Goal: Task Accomplishment & Management: Complete application form

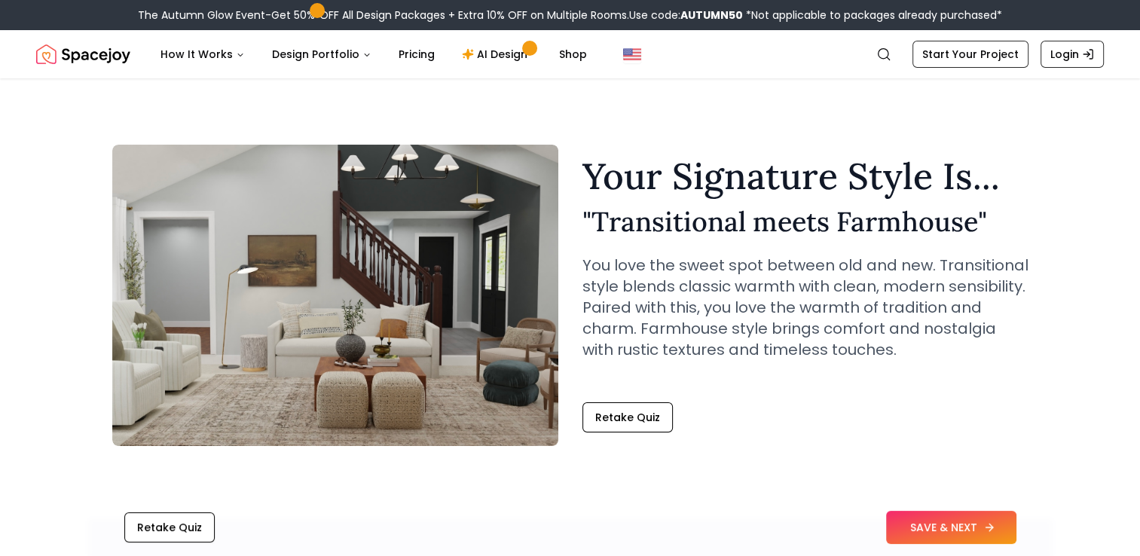
click at [923, 531] on button "SAVE & NEXT" at bounding box center [951, 527] width 130 height 33
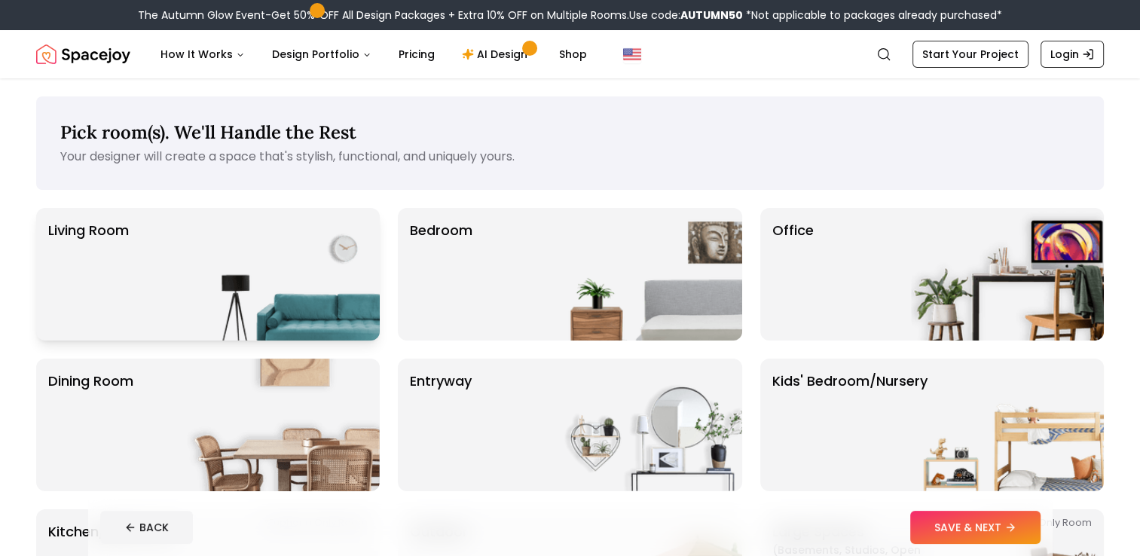
click at [289, 253] on img at bounding box center [283, 274] width 193 height 133
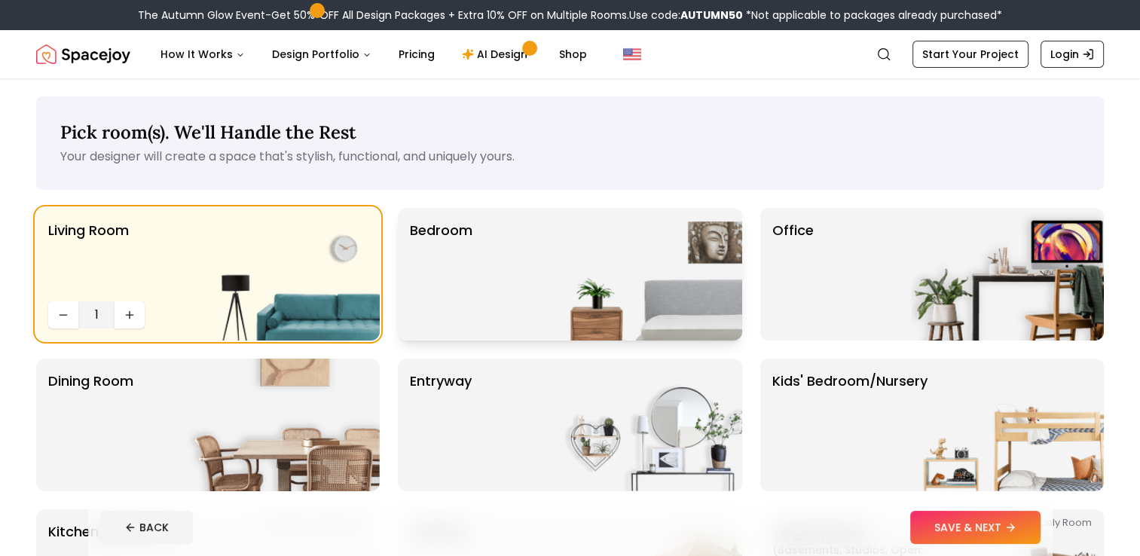
click at [474, 291] on div "Bedroom" at bounding box center [570, 274] width 344 height 133
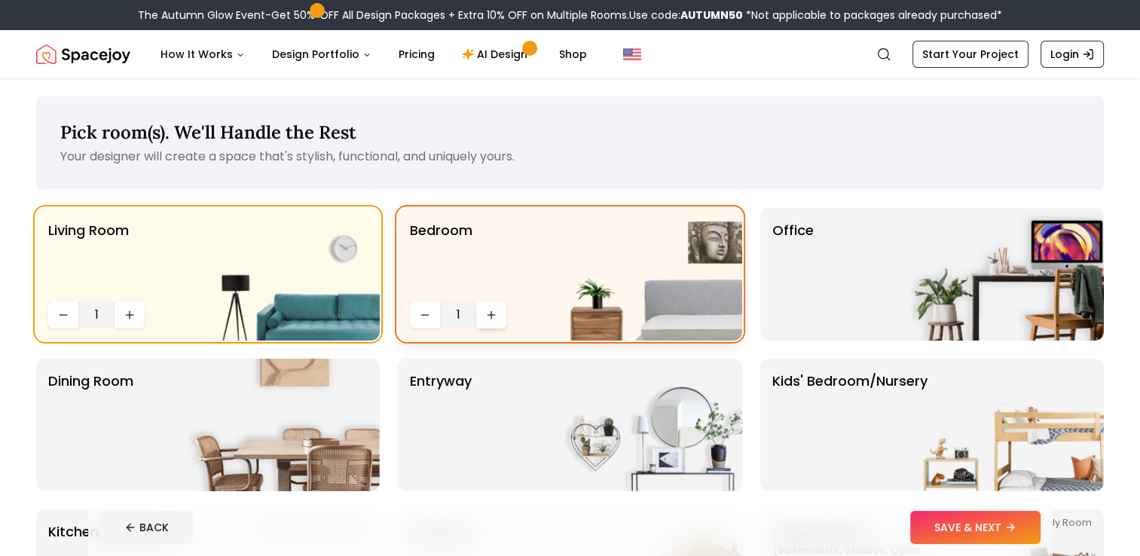
click at [492, 312] on icon "Increase quantity" at bounding box center [491, 315] width 12 height 12
click at [491, 312] on icon "Increase quantity" at bounding box center [491, 314] width 0 height 7
click at [908, 256] on div "Office" at bounding box center [933, 274] width 344 height 133
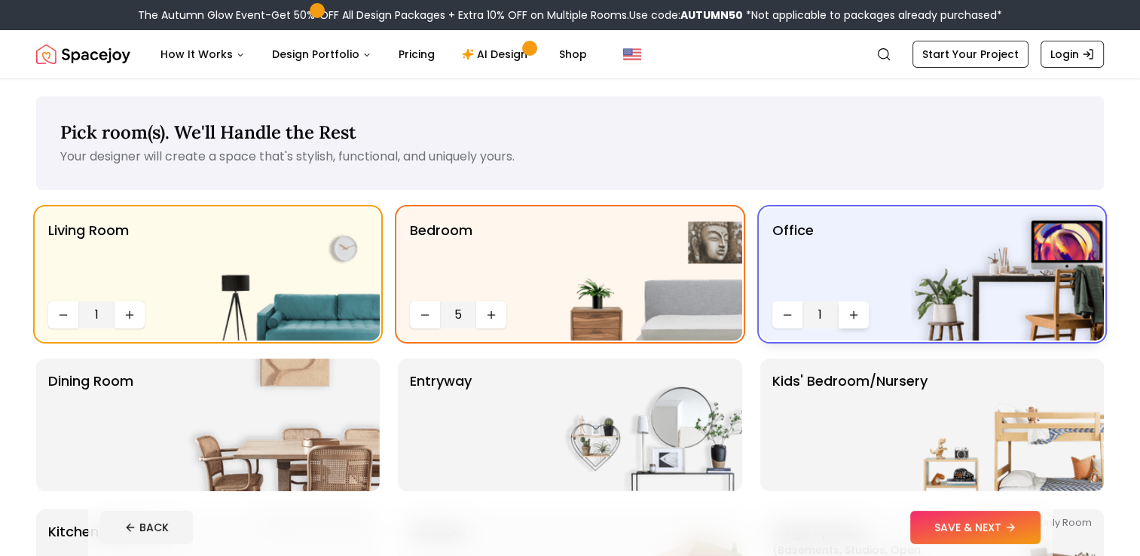
click at [858, 311] on icon "Increase quantity" at bounding box center [854, 315] width 12 height 12
click at [786, 317] on icon "Decrease quantity" at bounding box center [788, 315] width 12 height 12
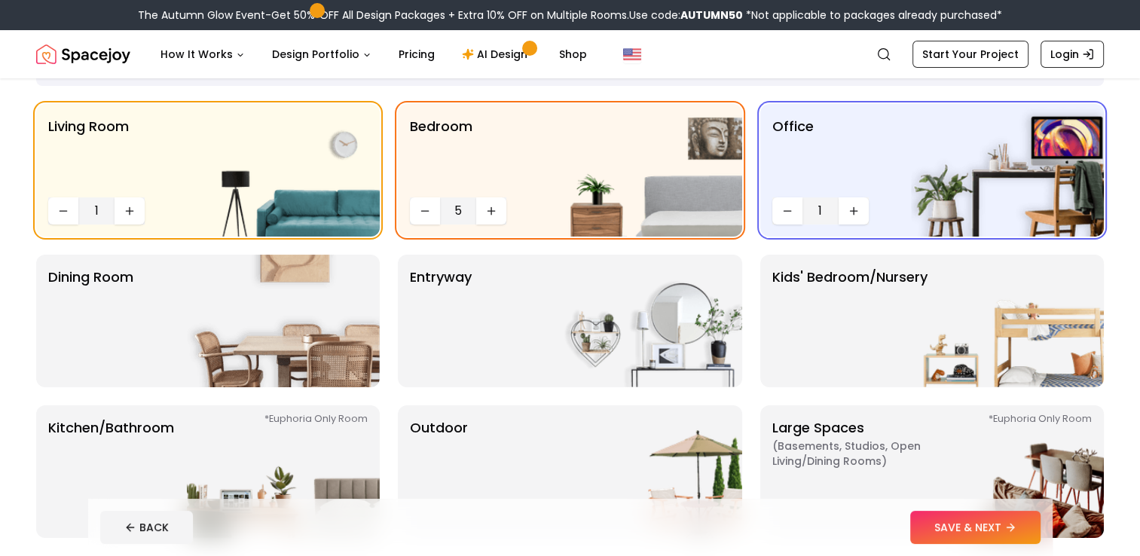
scroll to position [128, 0]
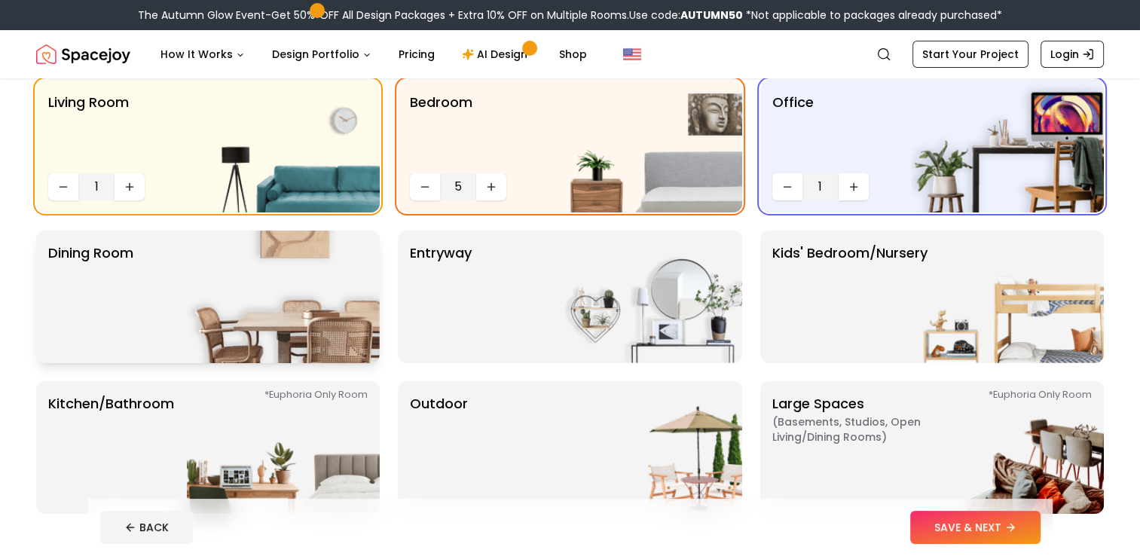
click at [265, 286] on img at bounding box center [283, 297] width 193 height 133
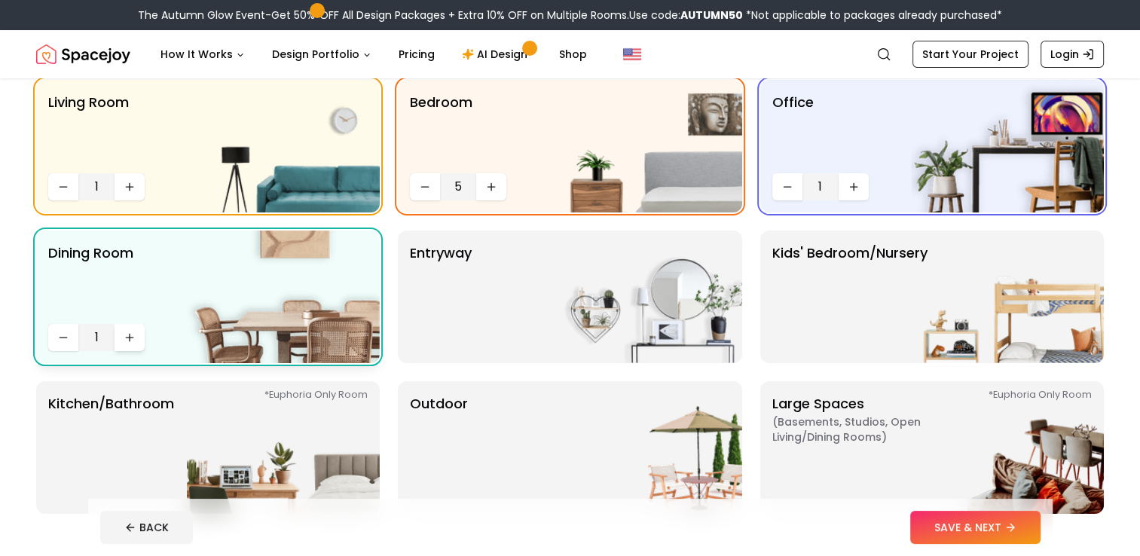
click at [127, 338] on icon "Increase quantity" at bounding box center [129, 338] width 7 height 0
click at [69, 342] on button "Decrease quantity" at bounding box center [63, 337] width 30 height 27
click at [512, 302] on div "entryway" at bounding box center [570, 297] width 344 height 133
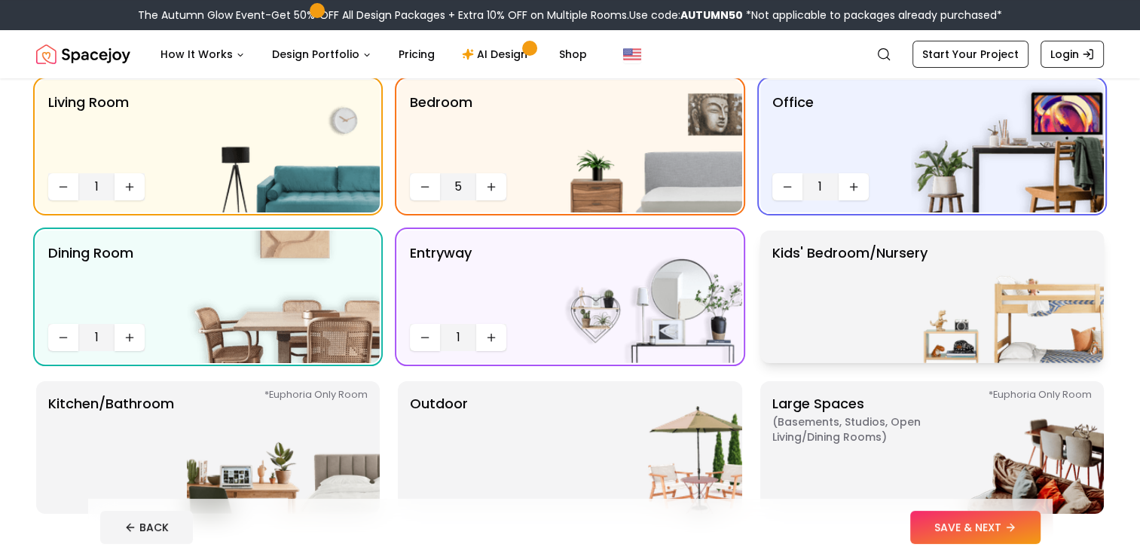
click at [908, 285] on p "Kids' Bedroom/Nursery" at bounding box center [850, 297] width 155 height 109
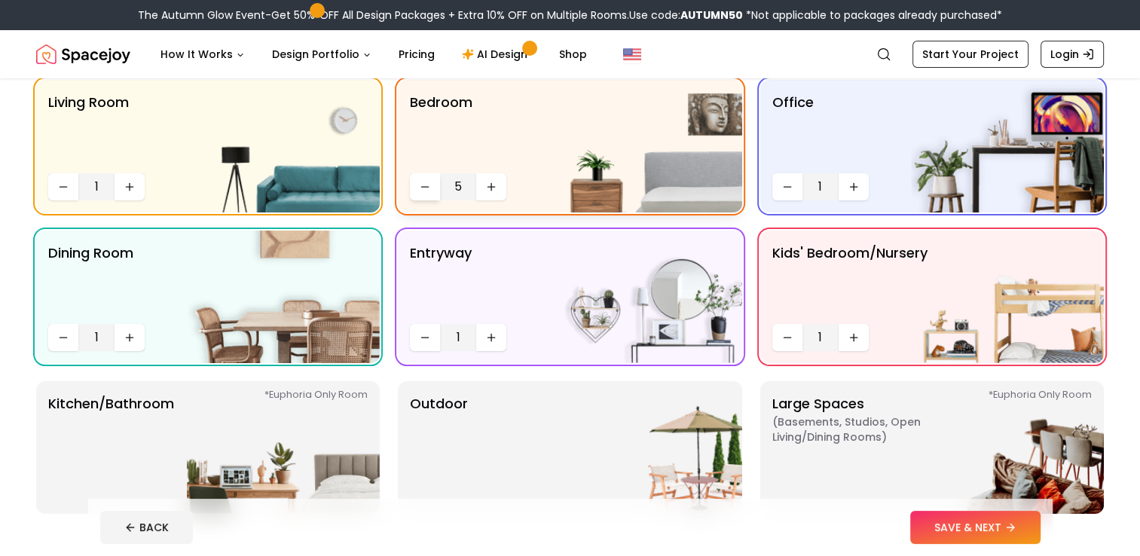
click at [419, 185] on icon "Decrease quantity" at bounding box center [425, 187] width 12 height 12
click at [852, 334] on icon "Increase quantity" at bounding box center [854, 338] width 12 height 12
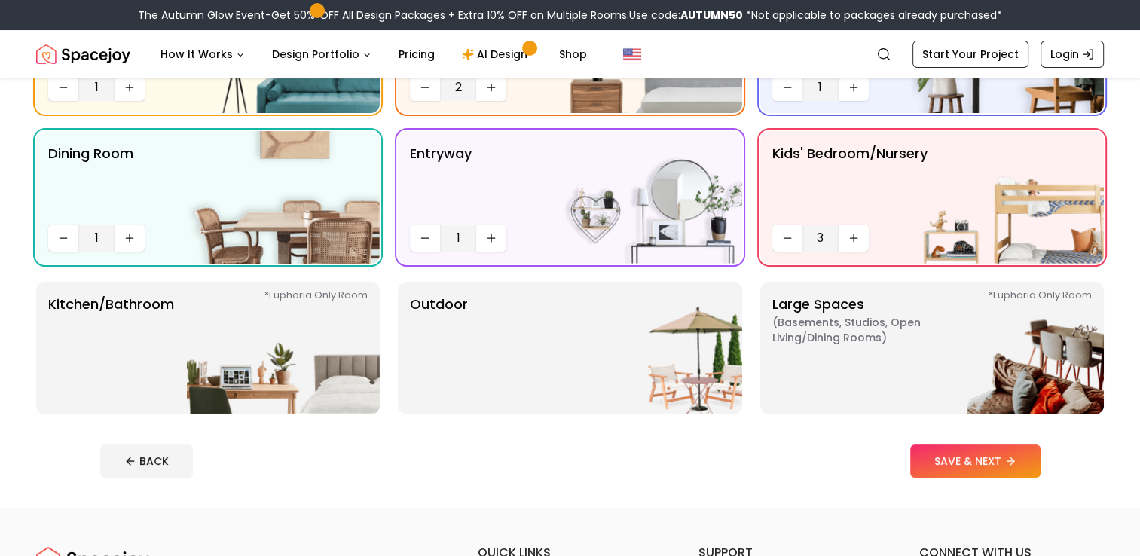
scroll to position [269, 0]
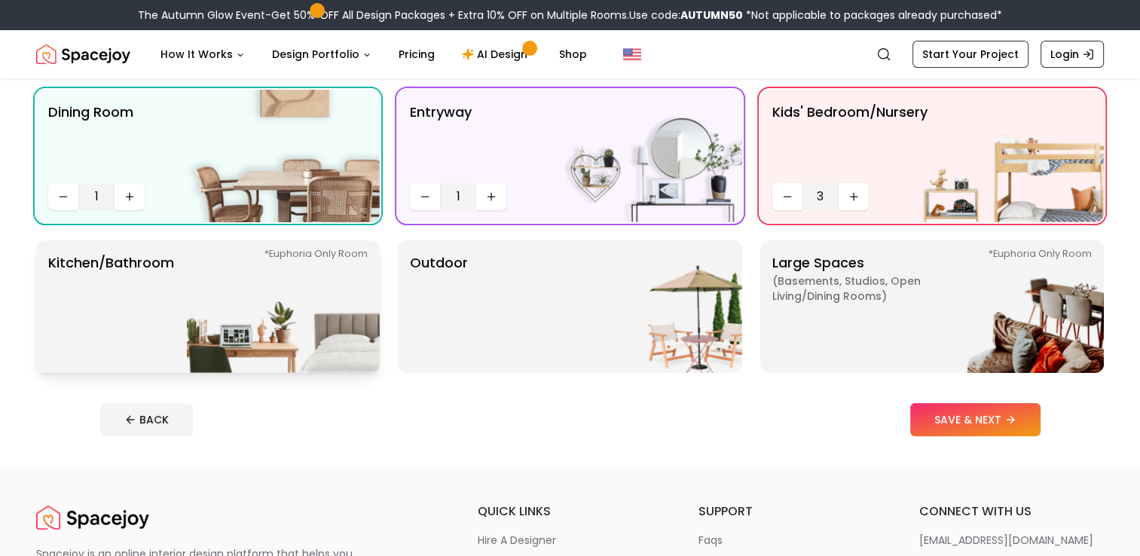
click at [236, 296] on img at bounding box center [283, 306] width 193 height 133
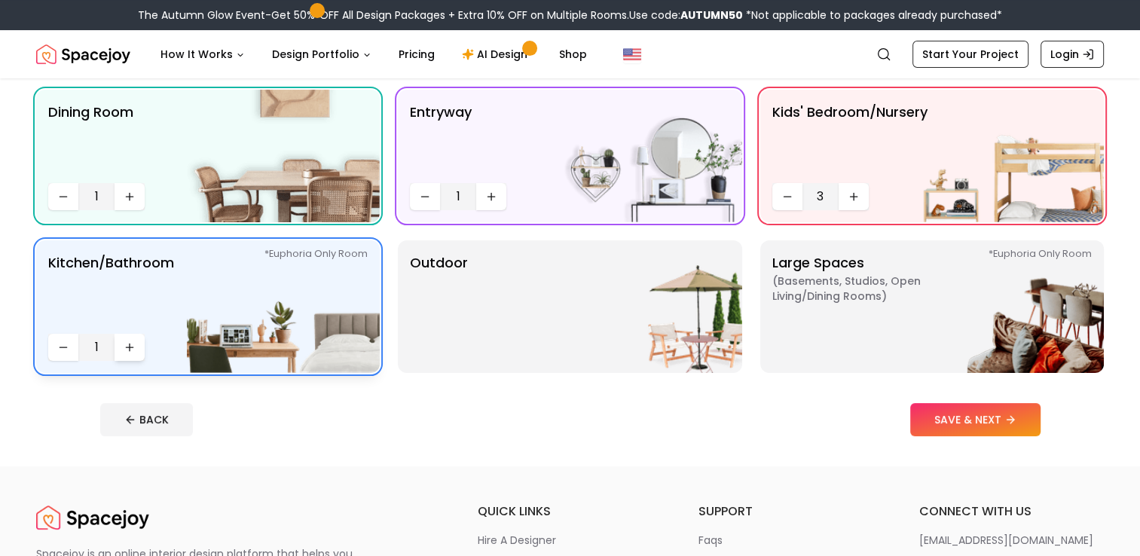
click at [133, 344] on icon "Increase quantity" at bounding box center [130, 347] width 12 height 12
click at [668, 308] on img at bounding box center [645, 306] width 193 height 133
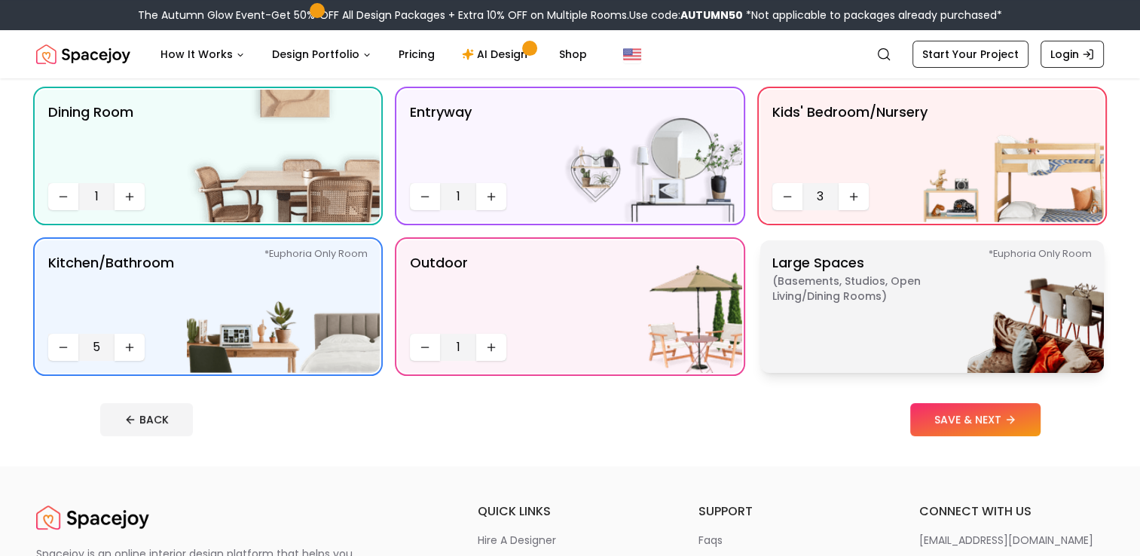
click at [868, 312] on p "Large Spaces ( Basements, Studios, Open living/dining rooms ) *Euphoria Only Ro…" at bounding box center [867, 307] width 188 height 109
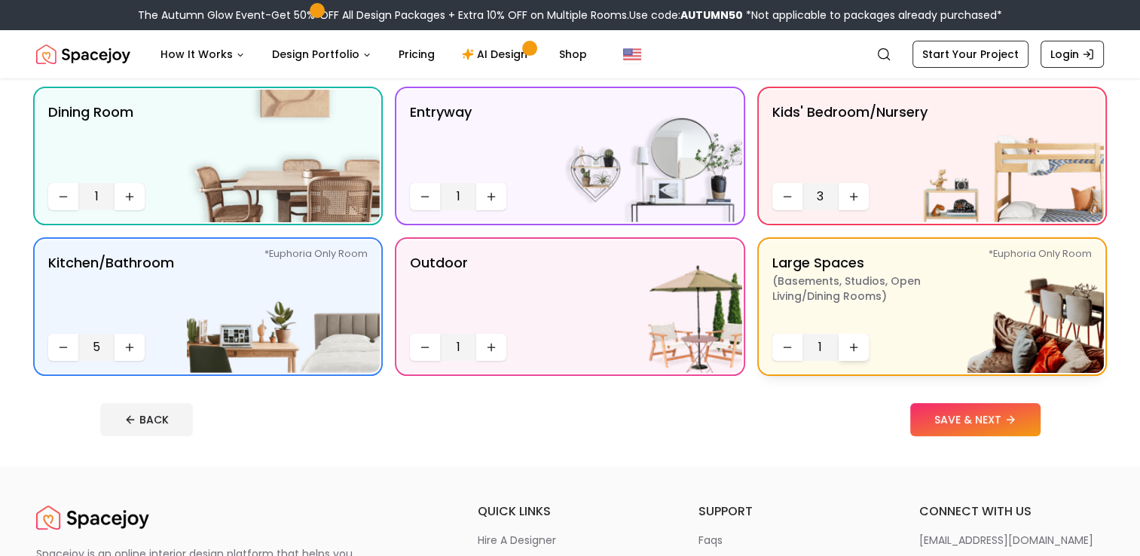
click at [854, 346] on icon "Increase quantity" at bounding box center [854, 347] width 12 height 12
click at [782, 341] on icon "Decrease quantity" at bounding box center [788, 347] width 12 height 12
click at [977, 429] on button "SAVE & NEXT" at bounding box center [976, 419] width 130 height 33
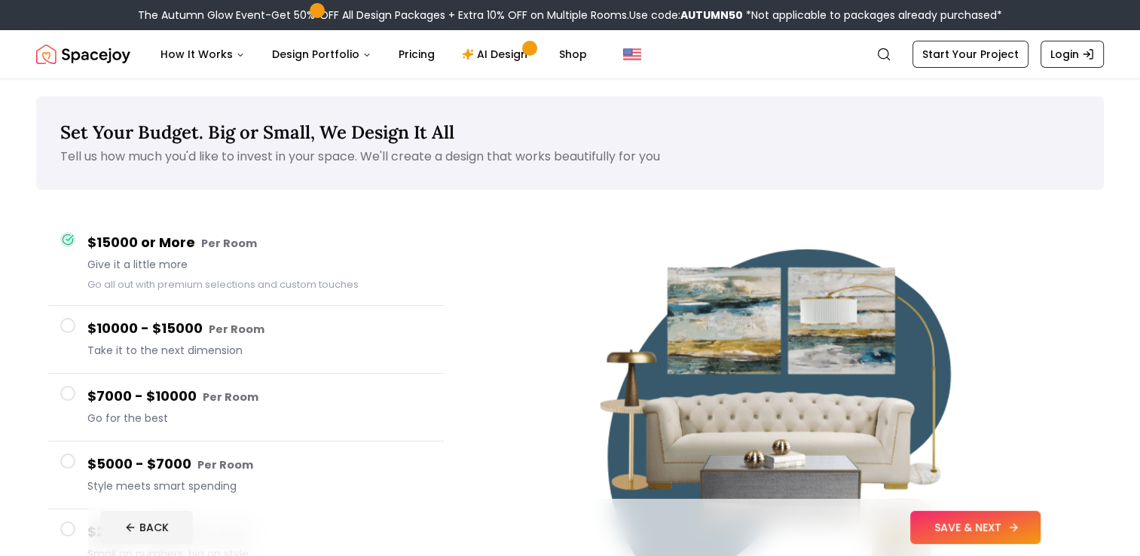
click at [1001, 533] on button "SAVE & NEXT" at bounding box center [976, 527] width 130 height 33
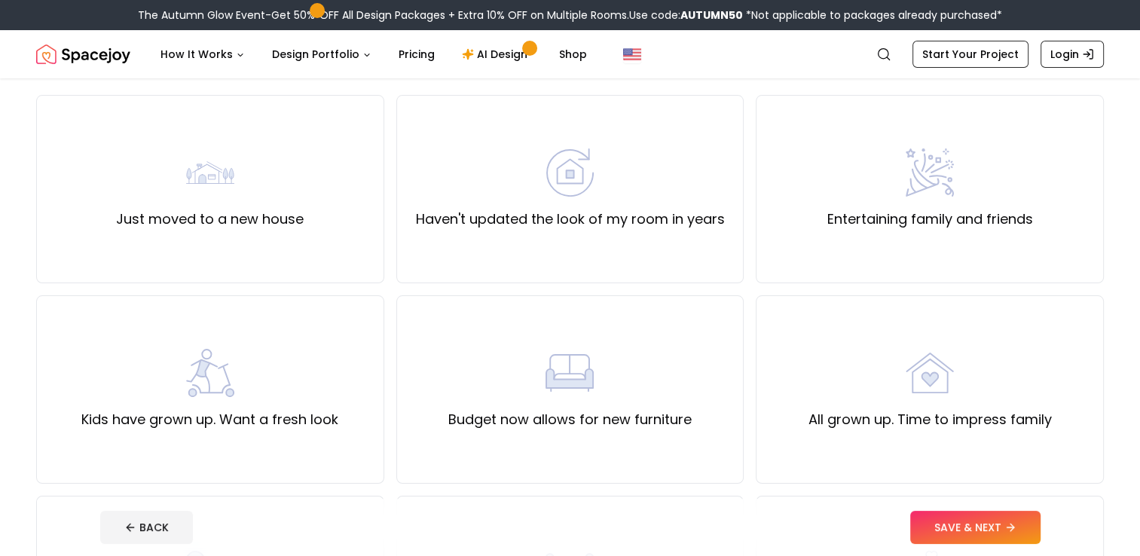
scroll to position [115, 0]
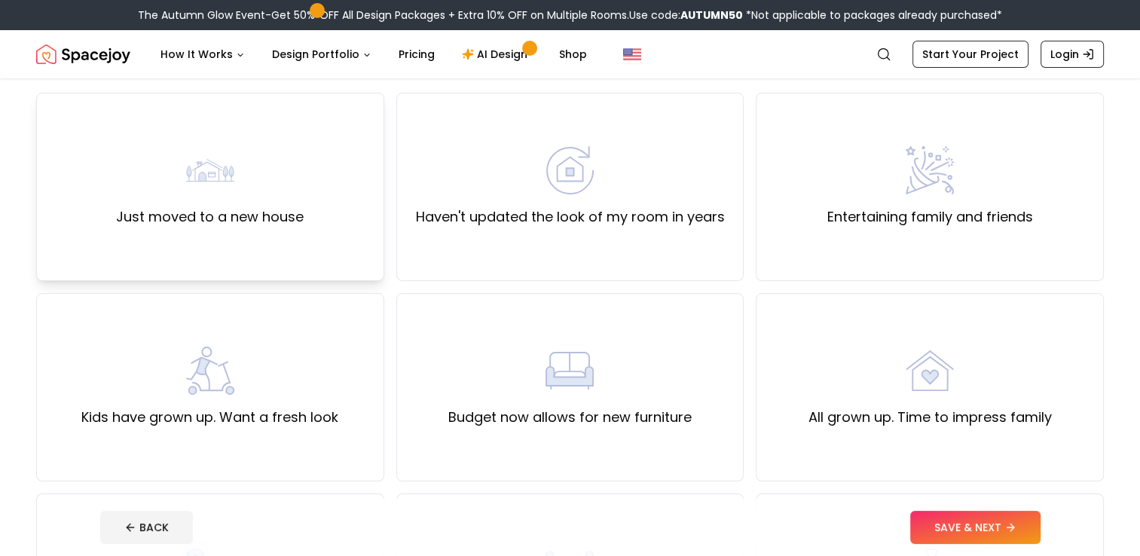
click at [257, 163] on div "Just moved to a new house" at bounding box center [210, 186] width 188 height 81
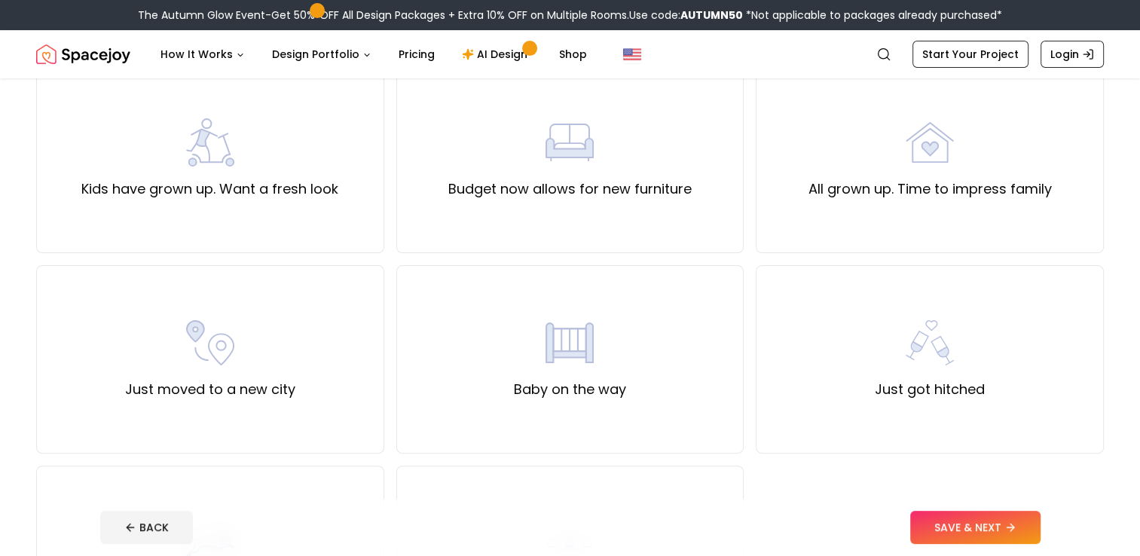
scroll to position [391, 0]
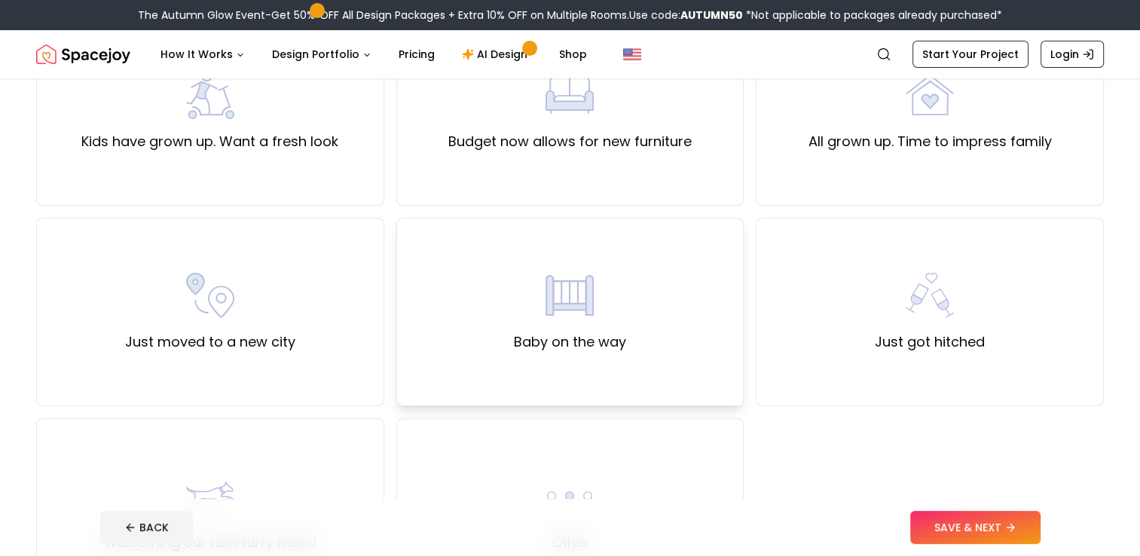
click at [491, 324] on div "Baby on the way" at bounding box center [570, 312] width 348 height 188
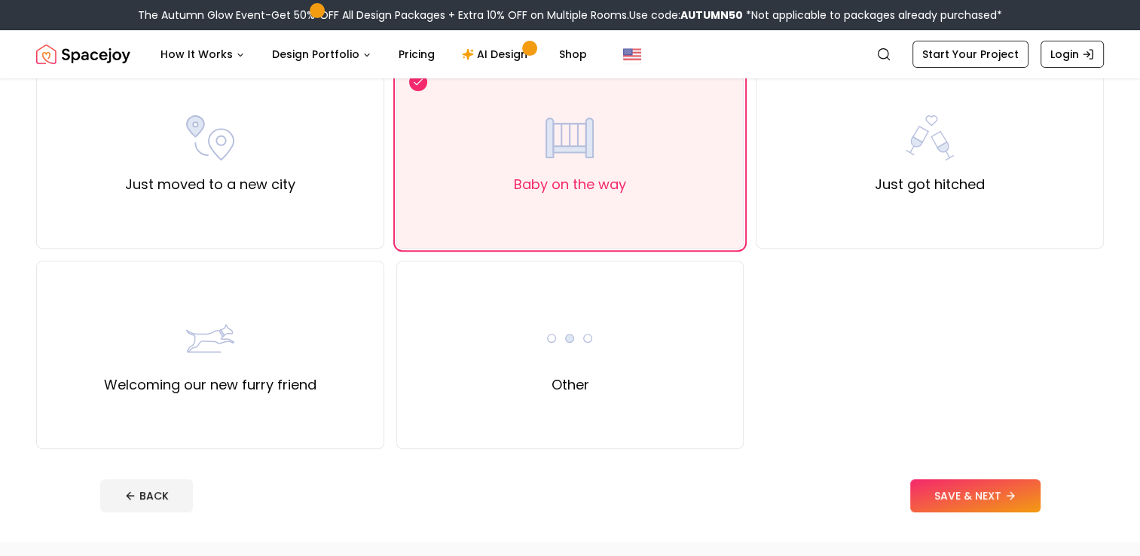
scroll to position [585, 0]
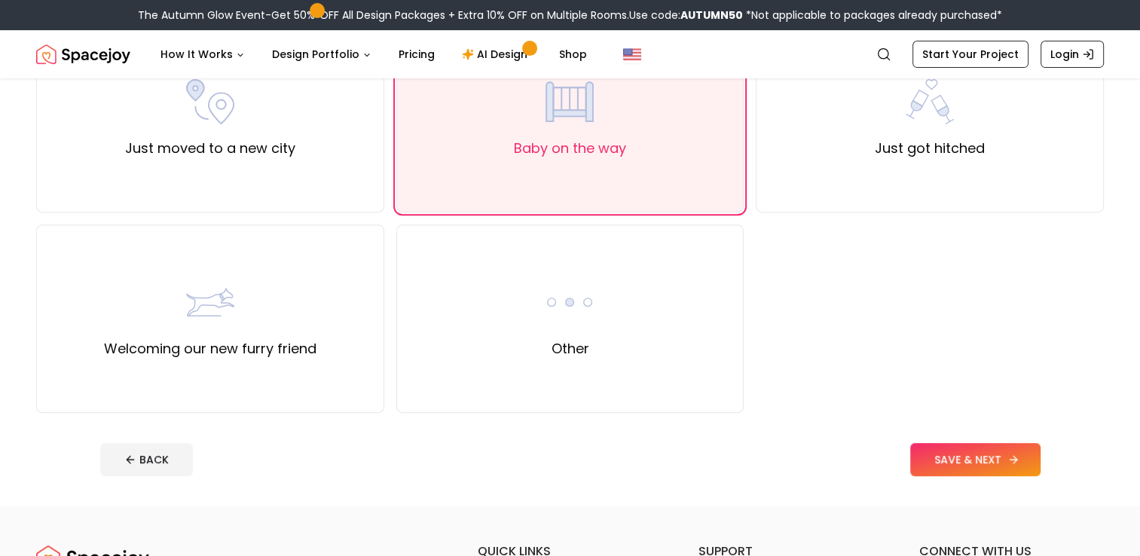
click at [968, 460] on button "SAVE & NEXT" at bounding box center [976, 459] width 130 height 33
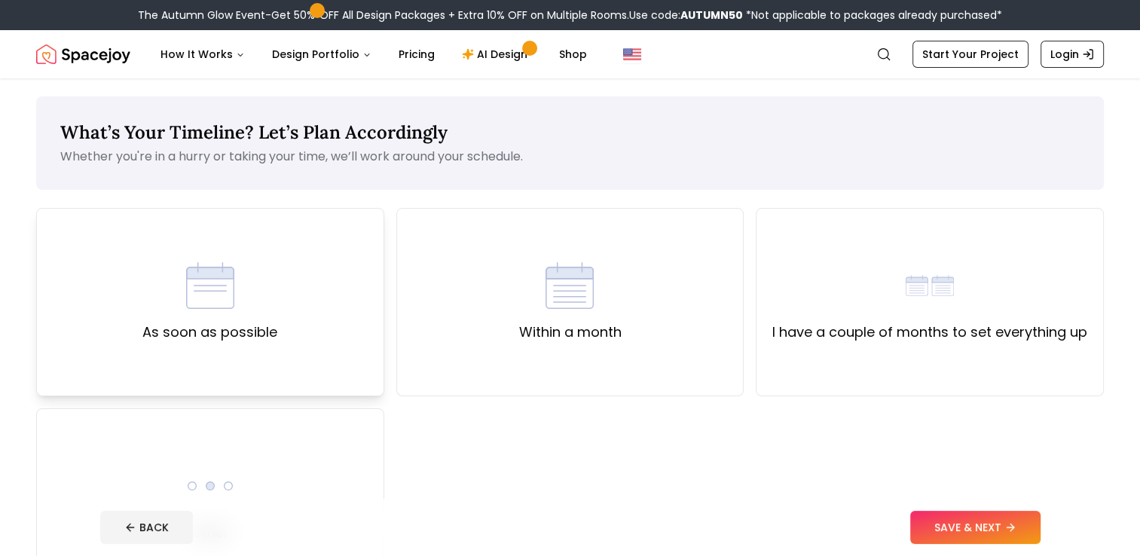
click at [324, 351] on div "As soon as possible" at bounding box center [210, 302] width 348 height 188
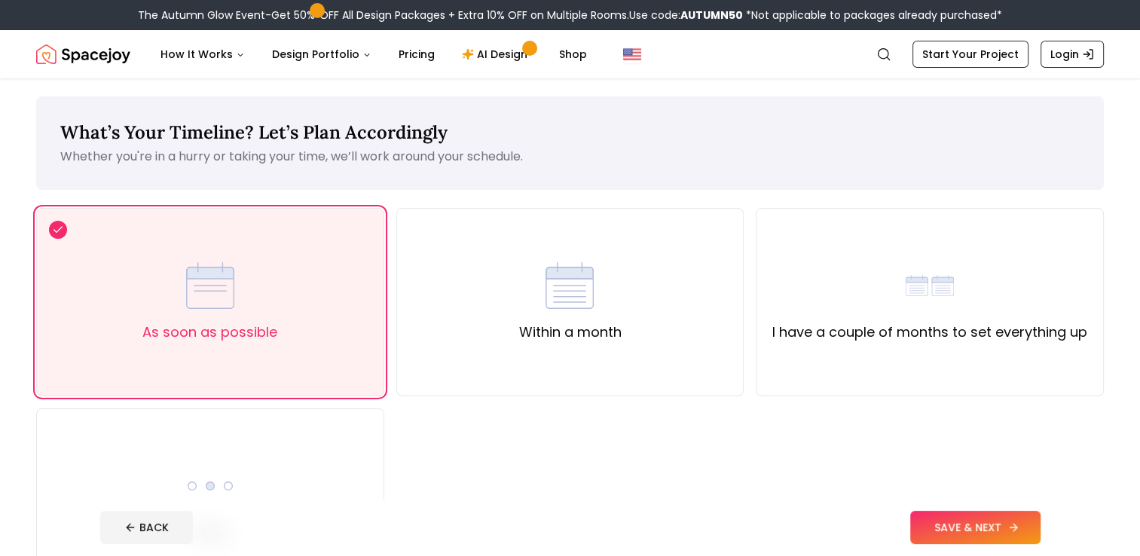
click at [993, 529] on button "SAVE & NEXT" at bounding box center [976, 527] width 130 height 33
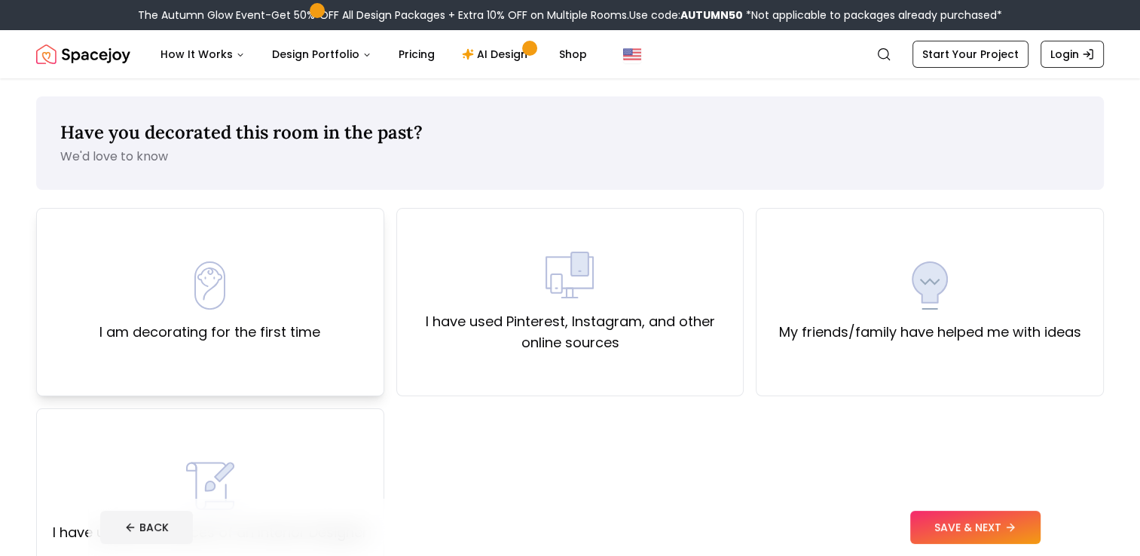
click at [272, 332] on label "I am decorating for the first time" at bounding box center [209, 332] width 221 height 21
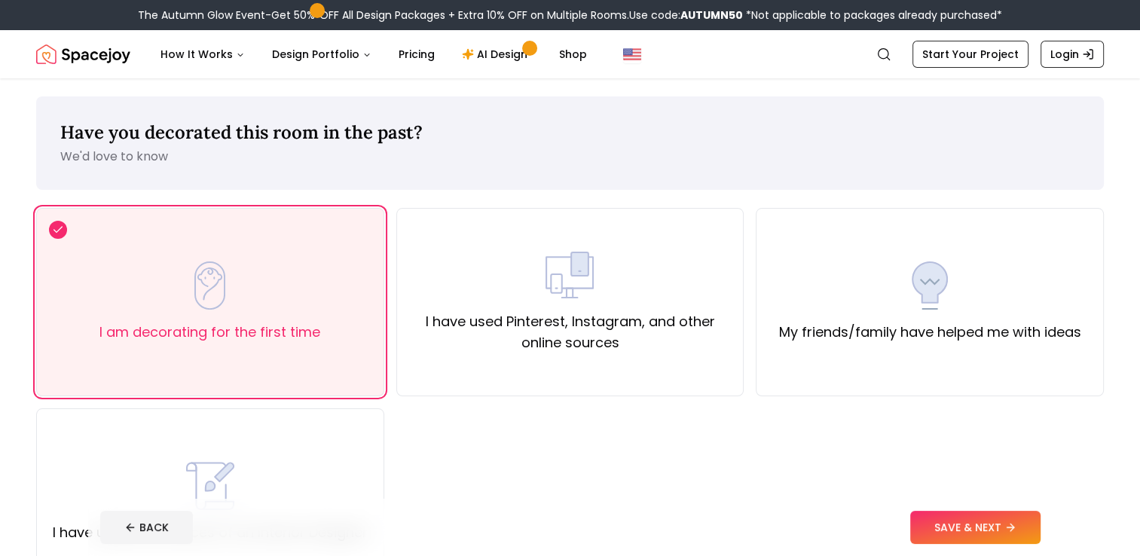
click at [909, 523] on div "BACK SAVE & NEXT" at bounding box center [570, 527] width 941 height 33
click at [947, 523] on button "SAVE & NEXT" at bounding box center [976, 527] width 130 height 33
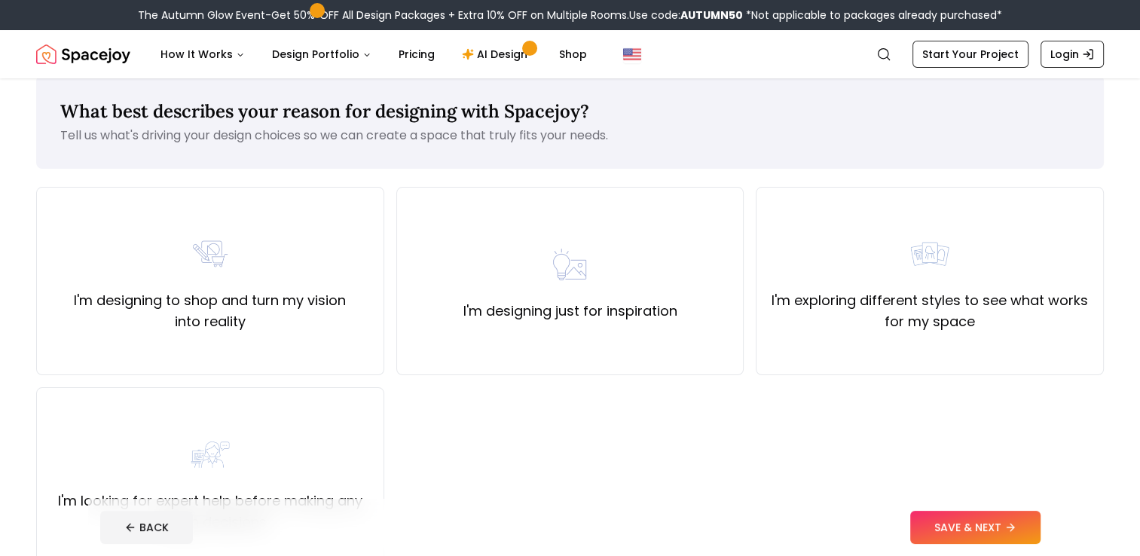
scroll to position [17, 0]
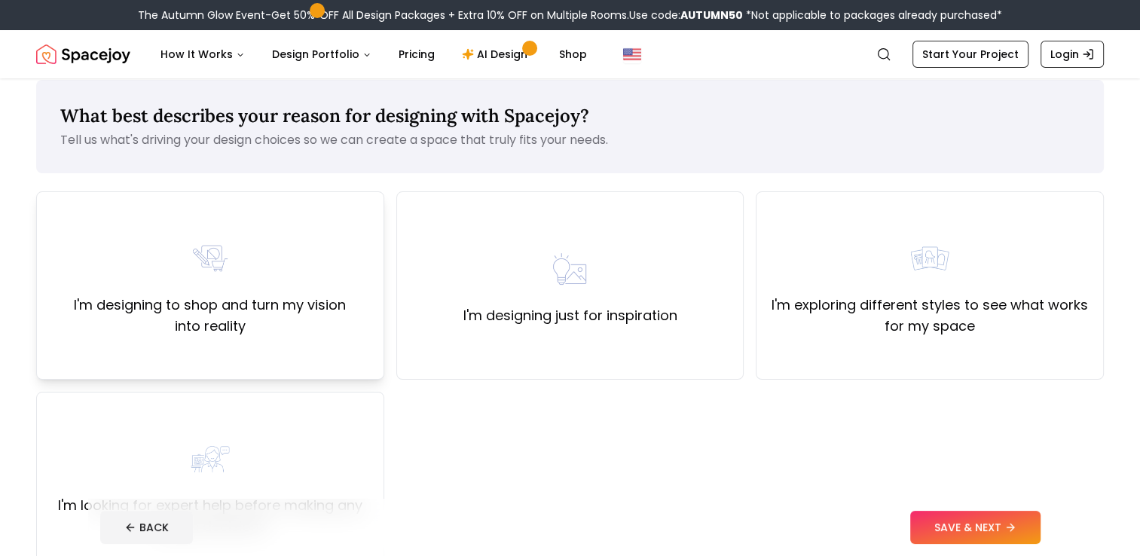
click at [338, 341] on div "I'm designing to shop and turn my vision into reality" at bounding box center [210, 285] width 348 height 188
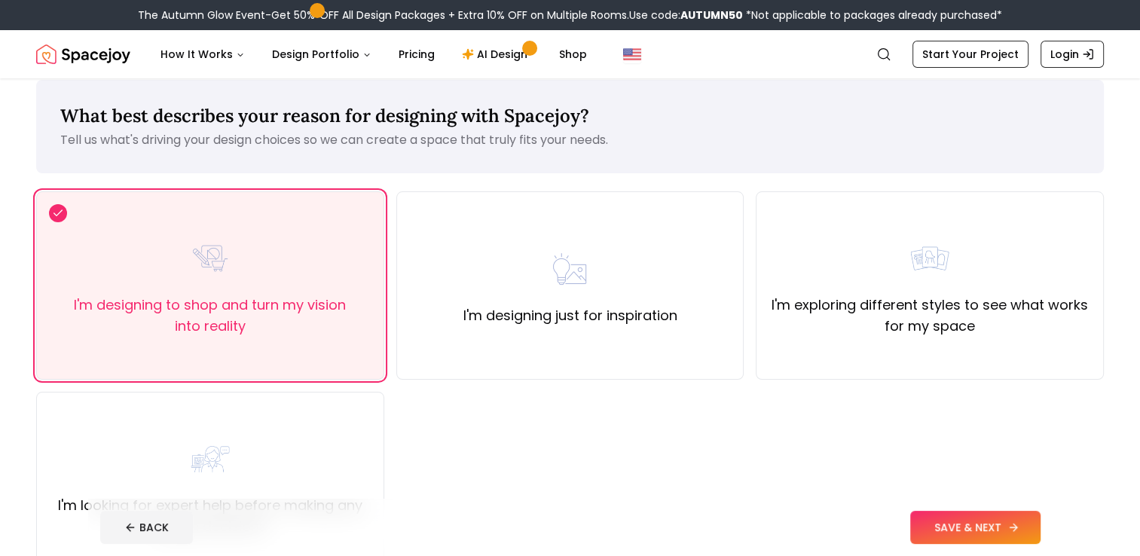
click at [979, 525] on button "SAVE & NEXT" at bounding box center [976, 527] width 130 height 33
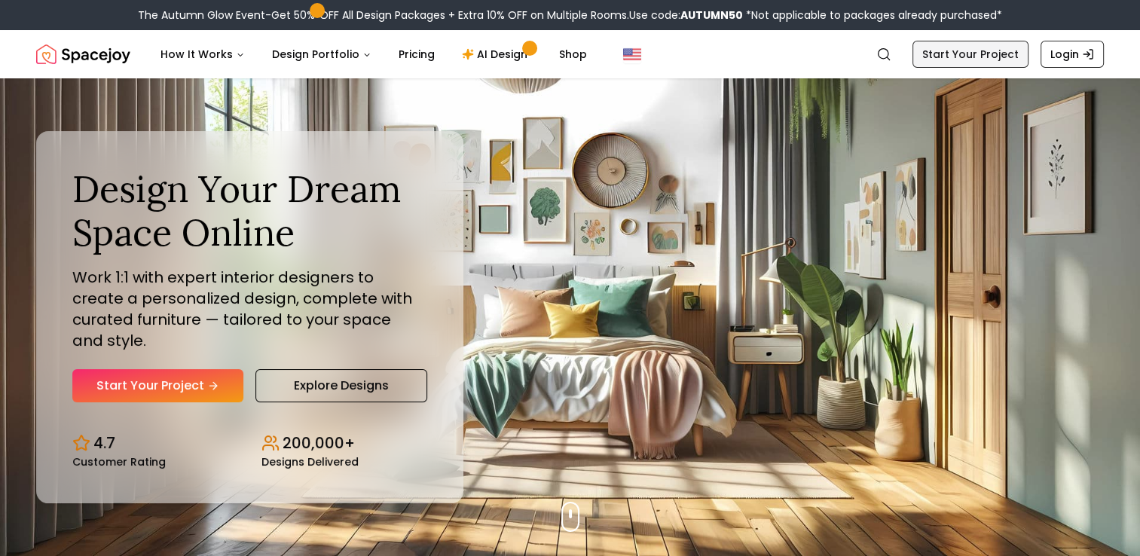
click at [966, 51] on link "Start Your Project" at bounding box center [971, 54] width 116 height 27
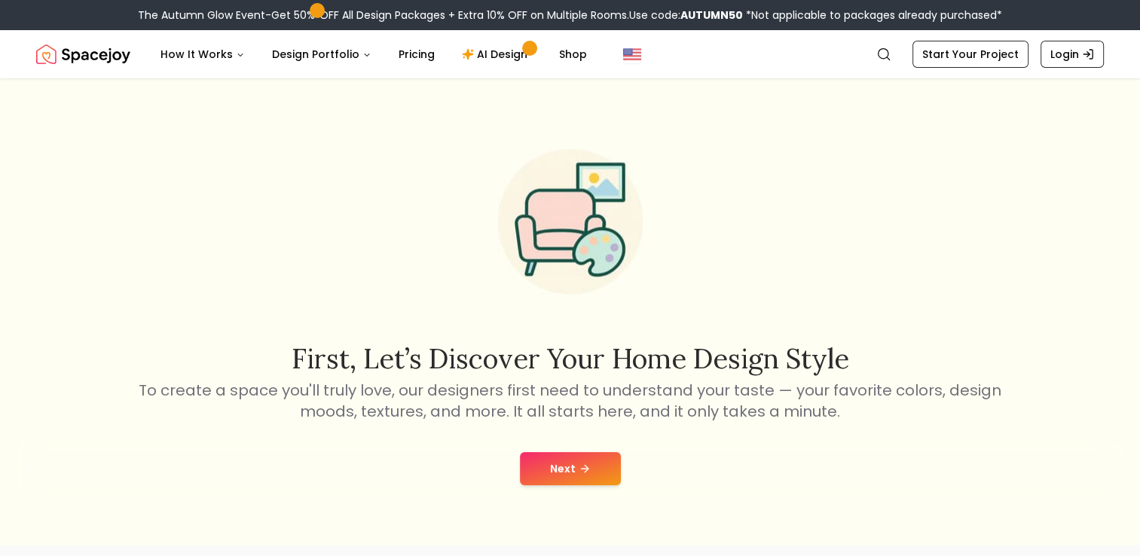
click at [552, 461] on button "Next" at bounding box center [570, 468] width 101 height 33
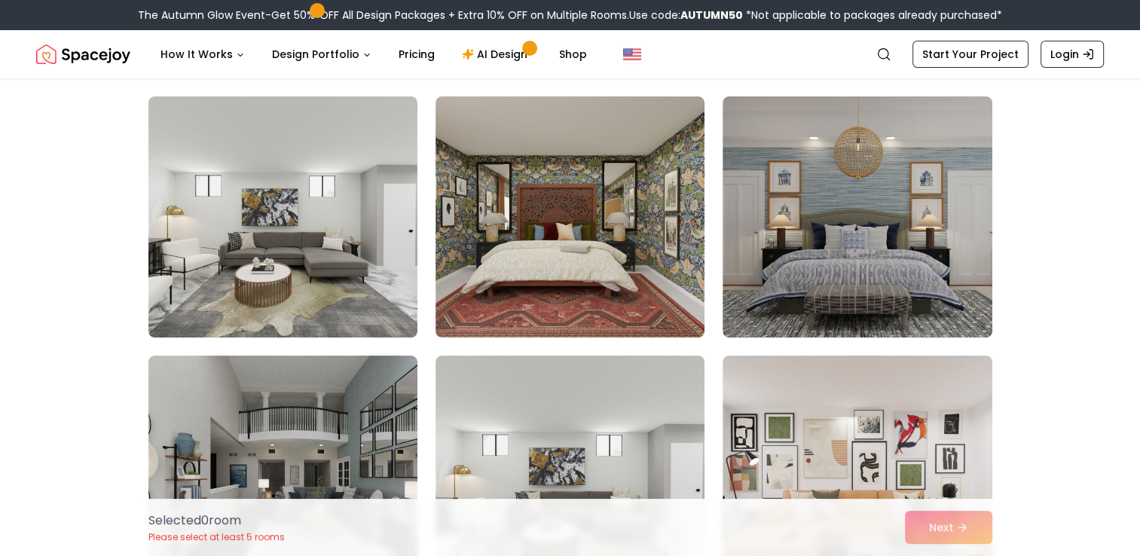
scroll to position [115, 0]
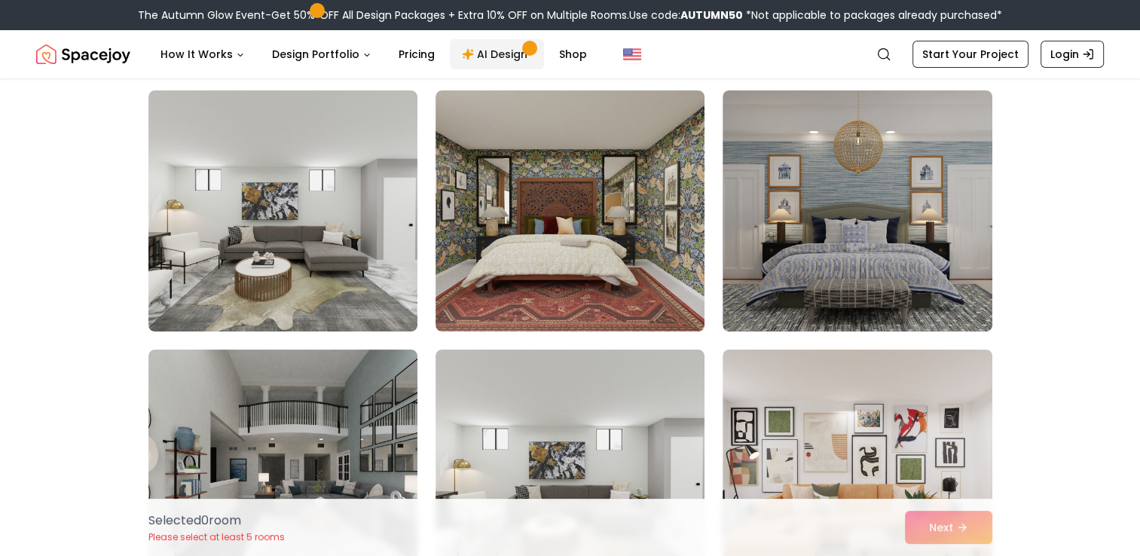
click at [492, 57] on link "AI Design" at bounding box center [497, 54] width 94 height 30
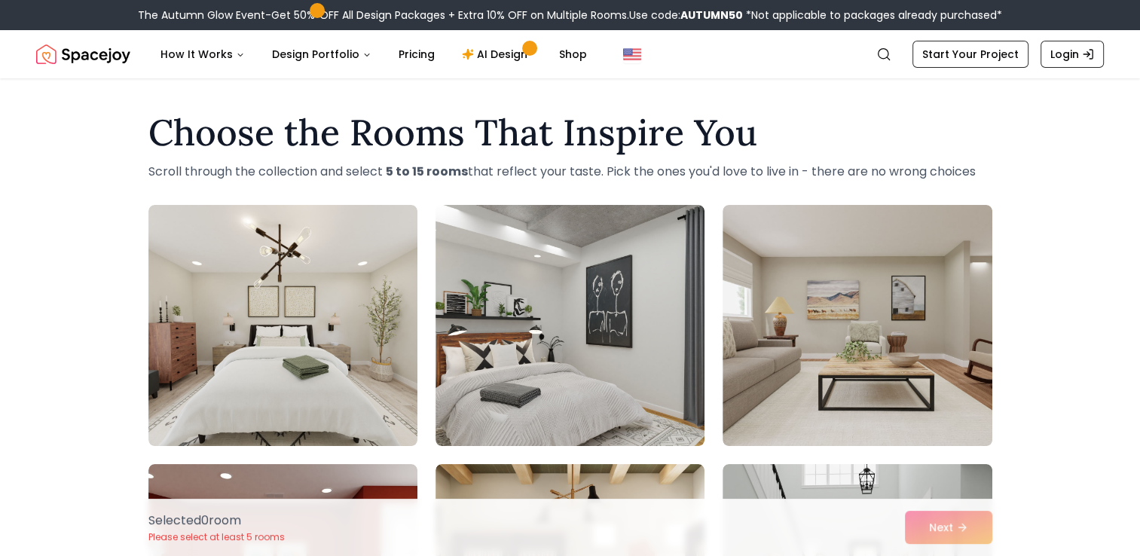
drag, startPoint x: 1137, startPoint y: 110, endPoint x: 1150, endPoint y: 146, distance: 38.6
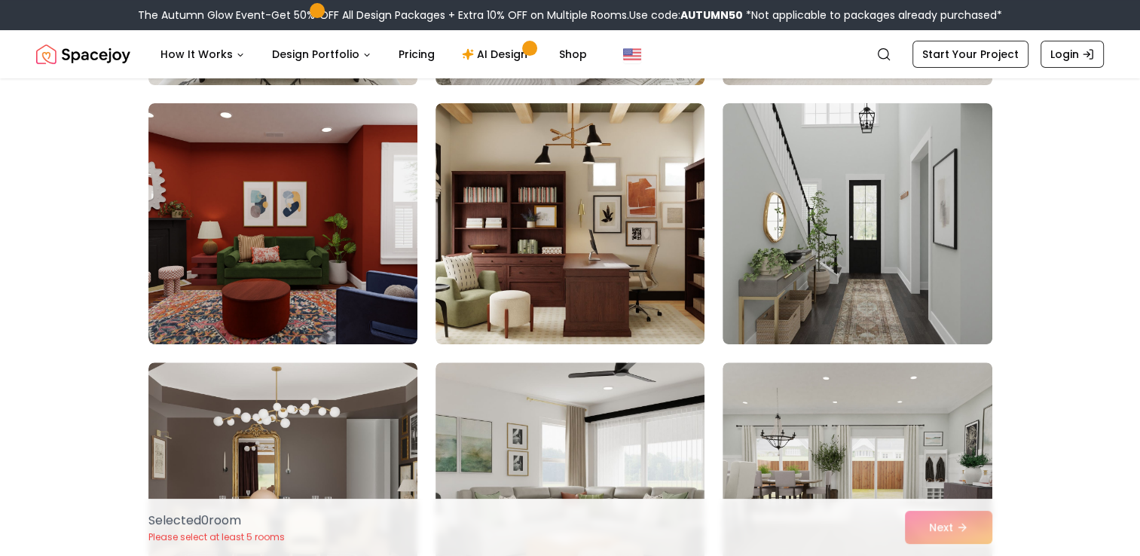
scroll to position [364, 0]
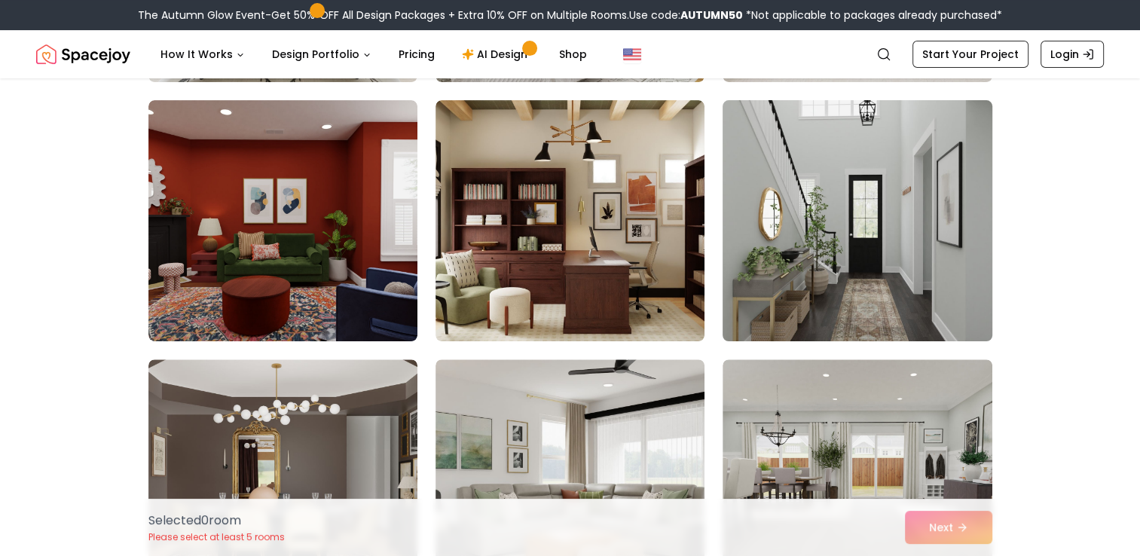
click at [913, 187] on img at bounding box center [857, 220] width 283 height 253
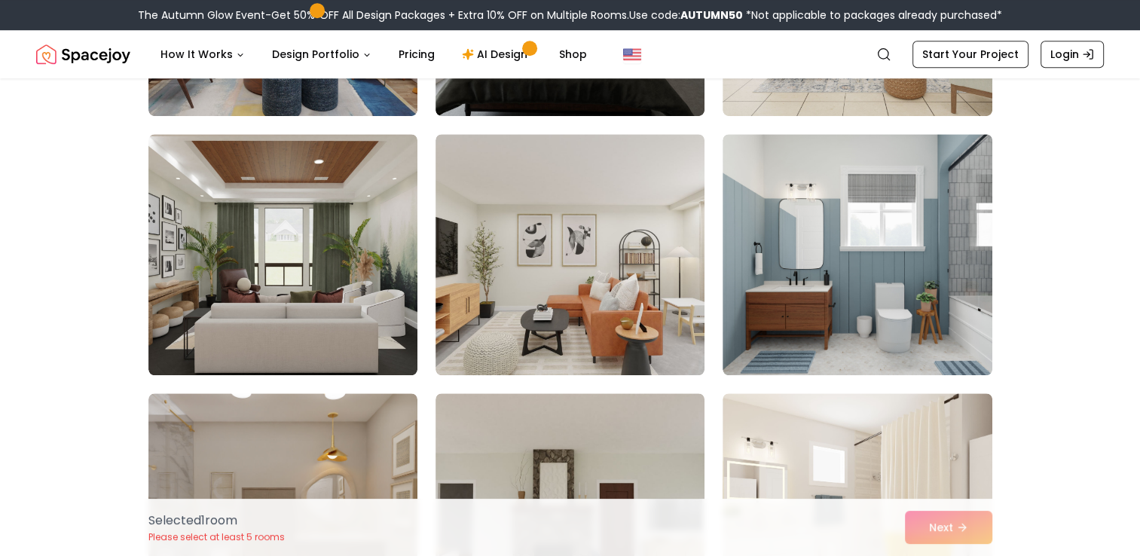
scroll to position [1134, 0]
